Goal: Task Accomplishment & Management: Manage account settings

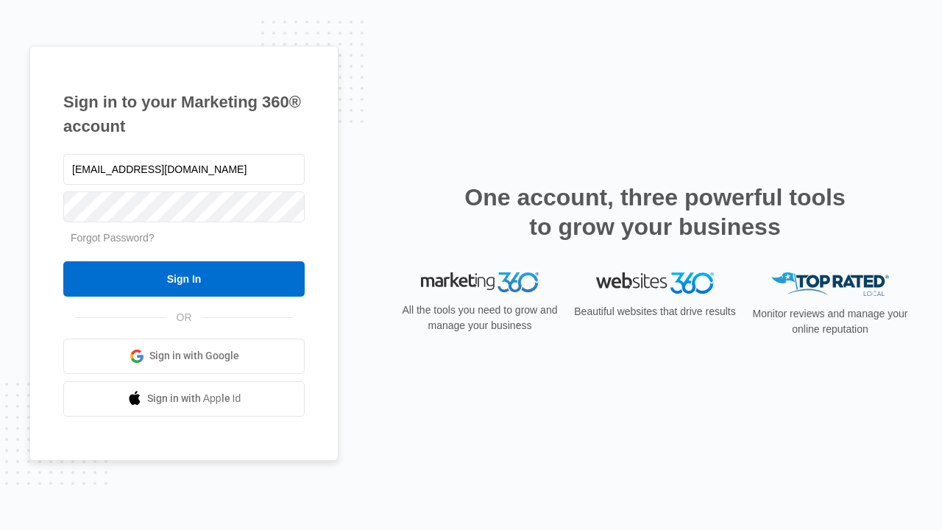
type input "[EMAIL_ADDRESS][DOMAIN_NAME]"
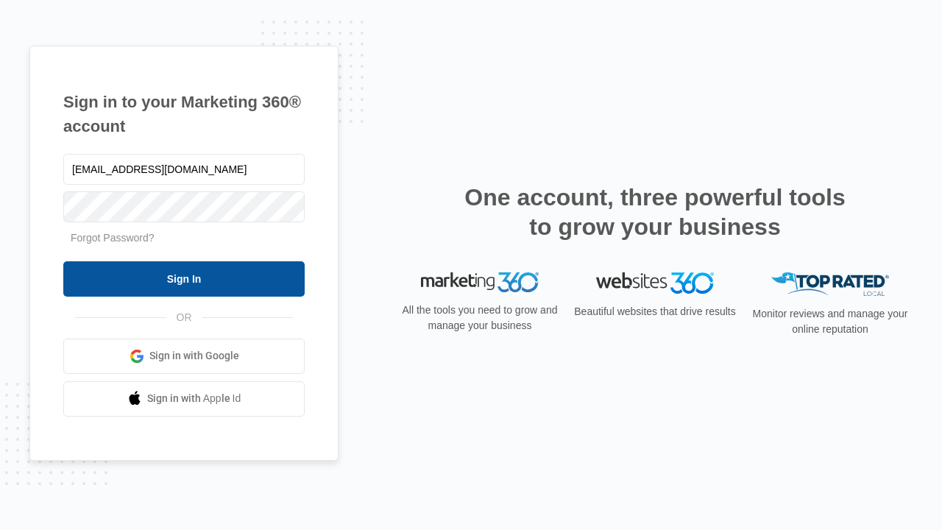
click at [184, 278] on input "Sign In" at bounding box center [183, 278] width 241 height 35
